Goal: Find specific page/section: Find specific page/section

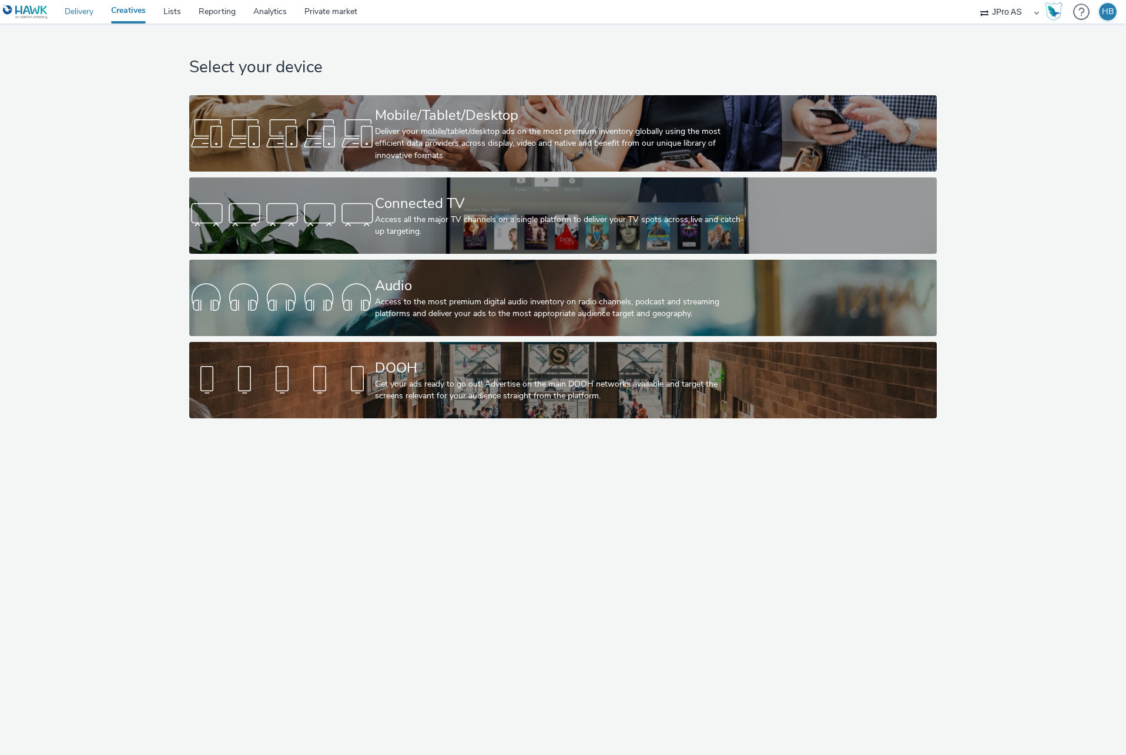
click at [84, 14] on link "Delivery" at bounding box center [79, 12] width 46 height 24
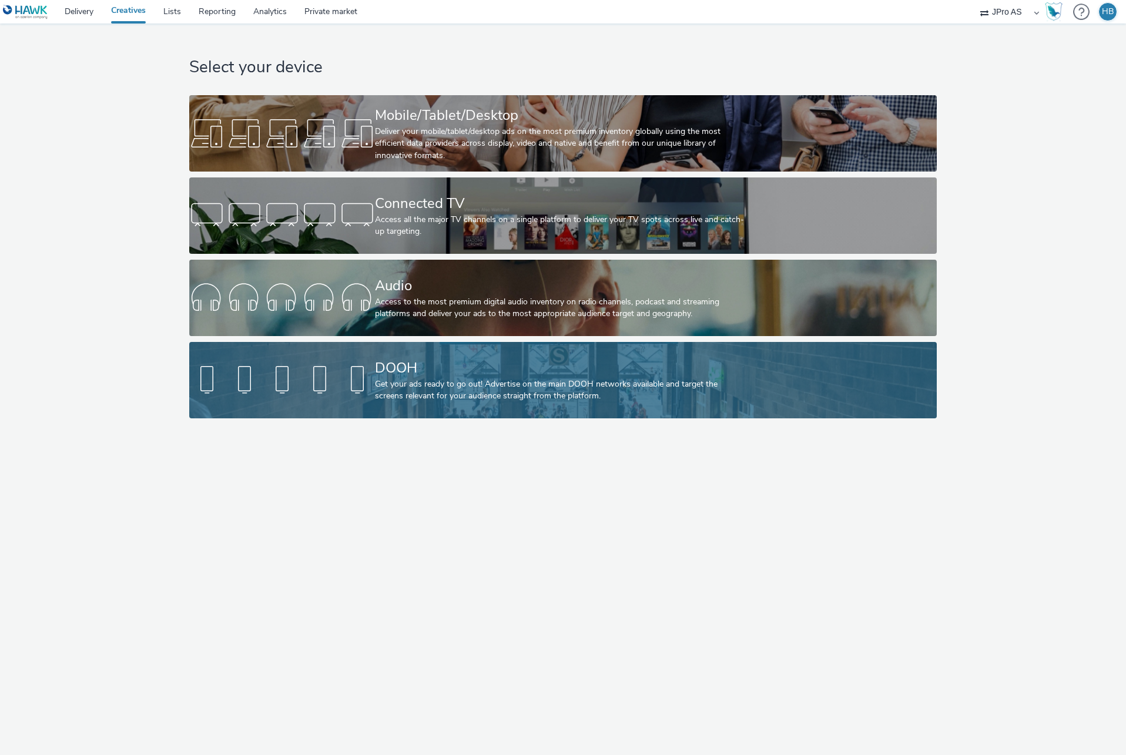
click at [539, 358] on div "DOOH" at bounding box center [561, 368] width 372 height 21
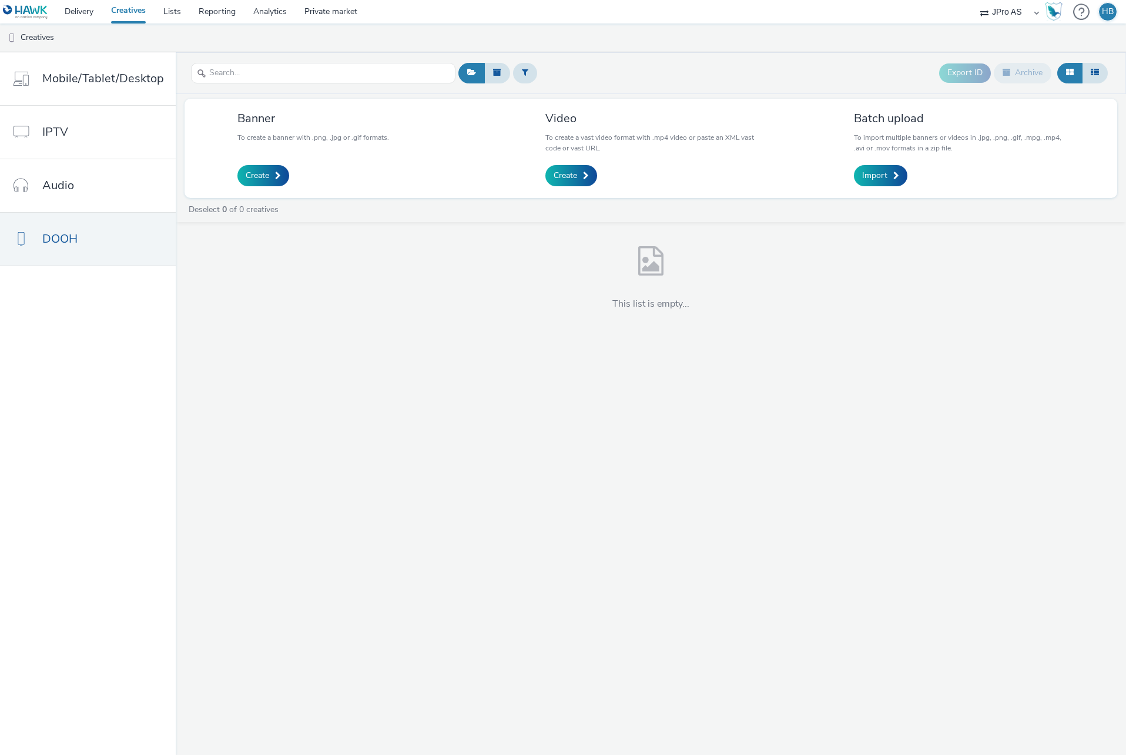
click at [316, 312] on div "This list is empty..." at bounding box center [651, 283] width 951 height 86
